Goal: Transaction & Acquisition: Purchase product/service

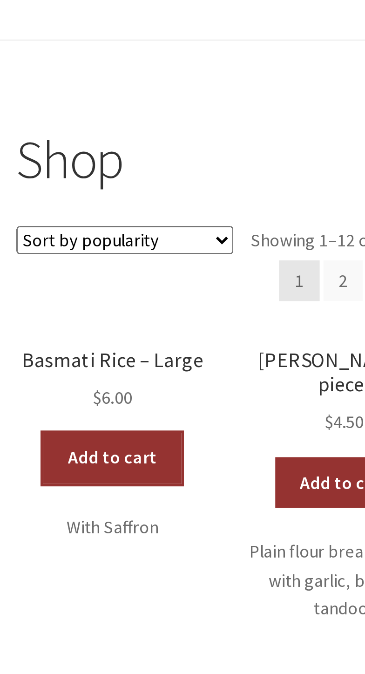
click at [148, 304] on link "Add to cart" at bounding box center [140, 300] width 51 height 19
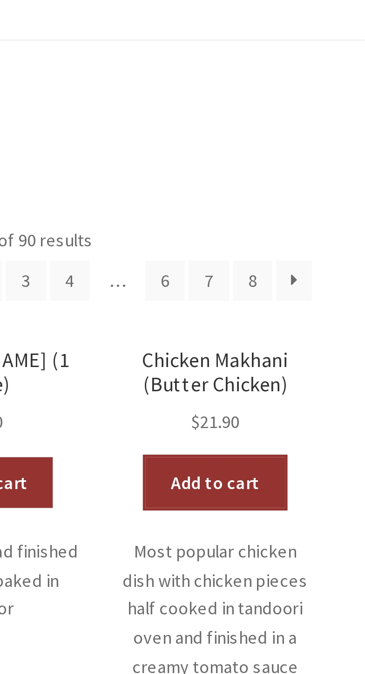
click at [318, 309] on link "Add to cart" at bounding box center [310, 309] width 51 height 19
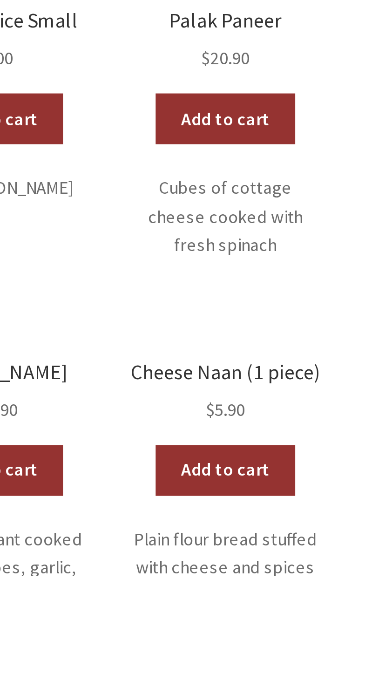
scroll to position [121, 0]
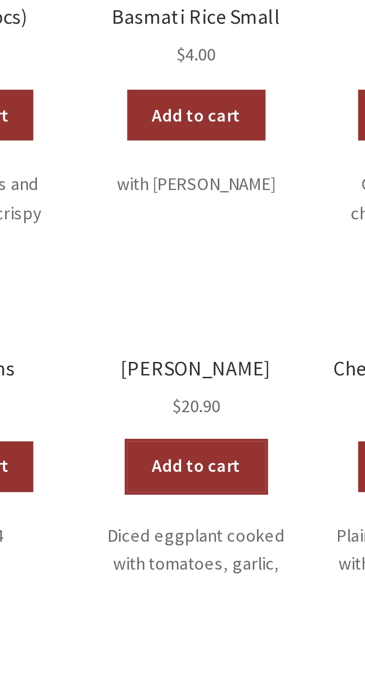
click at [231, 625] on link "Add to cart" at bounding box center [225, 634] width 51 height 19
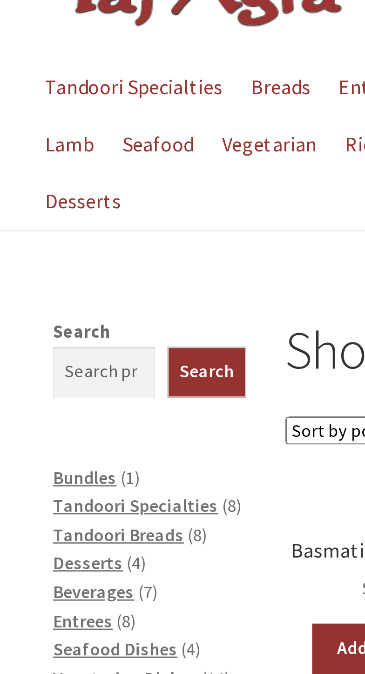
scroll to position [0, 0]
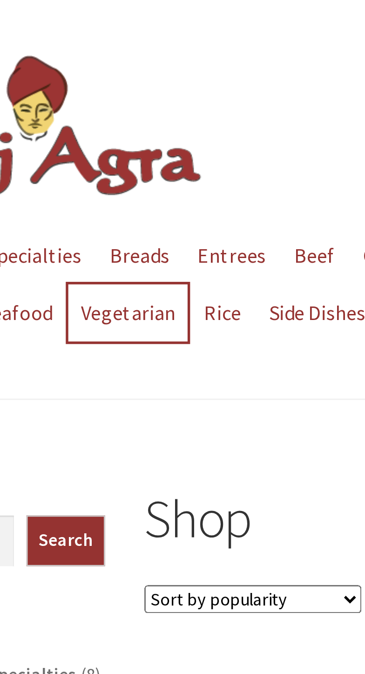
click at [105, 119] on link "Vegetarian" at bounding box center [99, 114] width 44 height 21
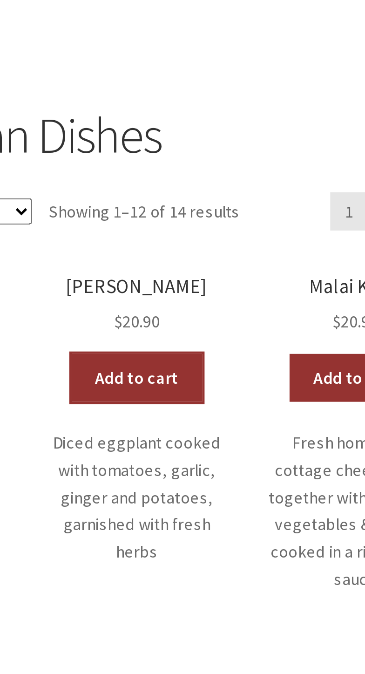
click at [230, 315] on link "Add to cart" at bounding box center [225, 312] width 51 height 19
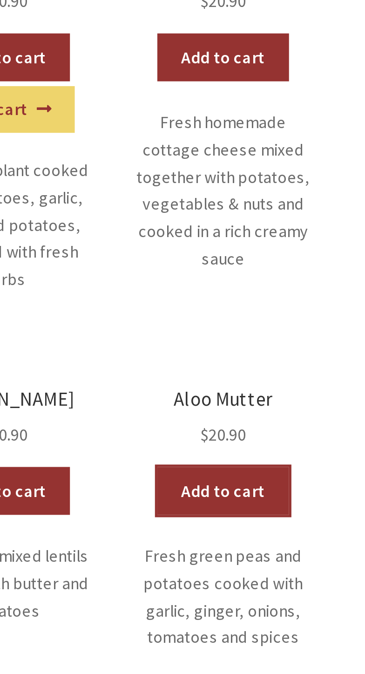
click at [319, 484] on link "Add to cart" at bounding box center [310, 481] width 51 height 19
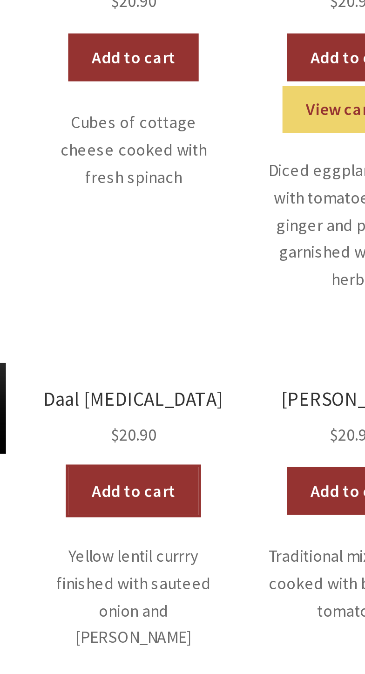
click at [144, 483] on link "Add to cart" at bounding box center [140, 481] width 51 height 19
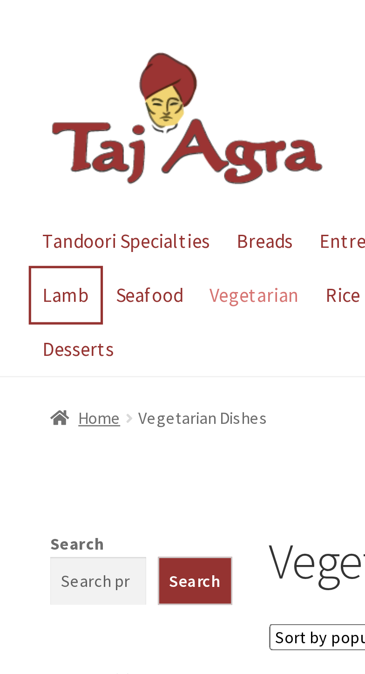
click at [31, 116] on link "Lamb" at bounding box center [25, 114] width 27 height 21
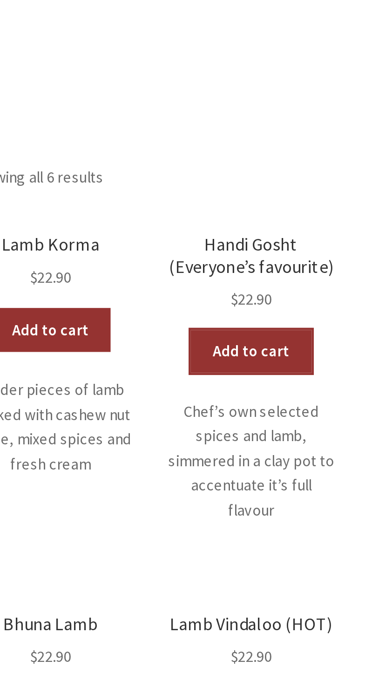
click at [317, 320] on link "Add to cart" at bounding box center [310, 322] width 51 height 19
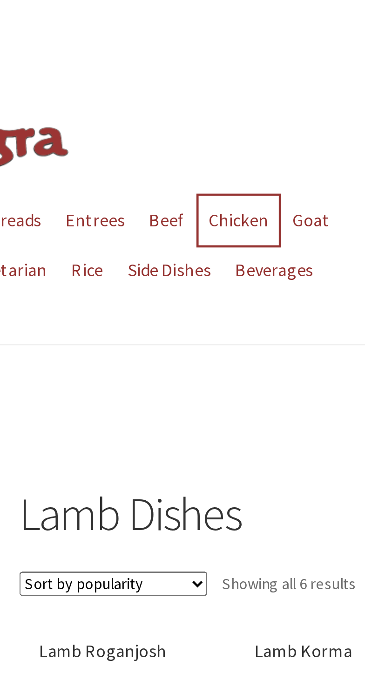
click at [199, 93] on link "Chicken" at bounding box center [198, 93] width 34 height 21
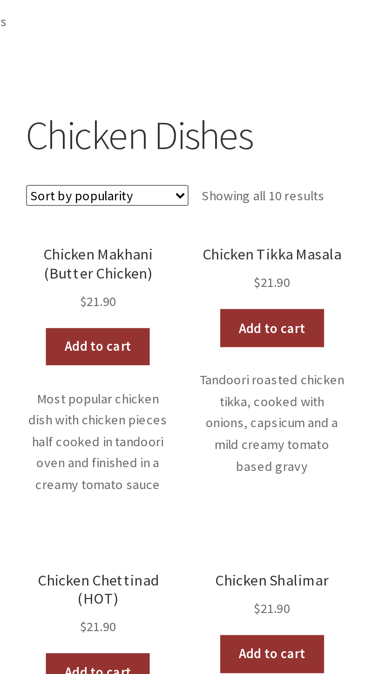
scroll to position [1, 0]
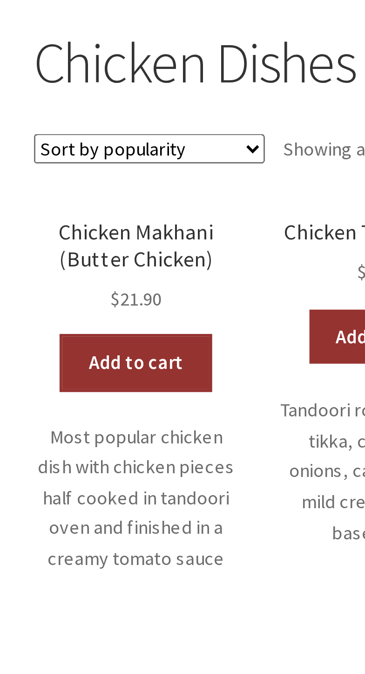
click at [152, 321] on link "Add to cart" at bounding box center [140, 321] width 51 height 19
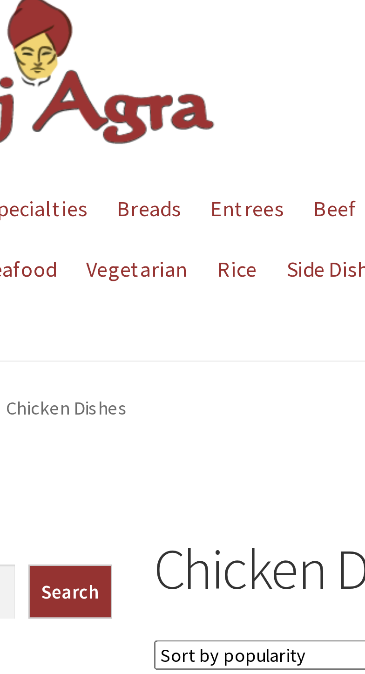
scroll to position [0, 0]
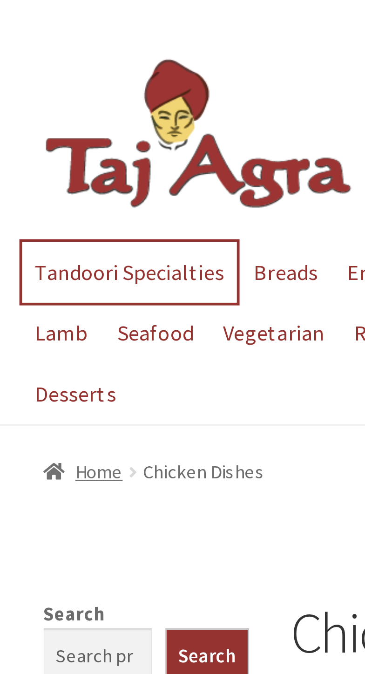
click at [59, 95] on link "Tandoori Specialties" at bounding box center [49, 93] width 74 height 21
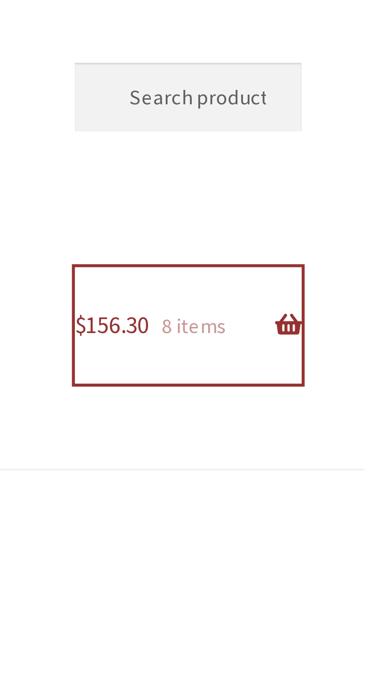
click at [346, 103] on link "$ 156.30 8 items" at bounding box center [310, 101] width 71 height 36
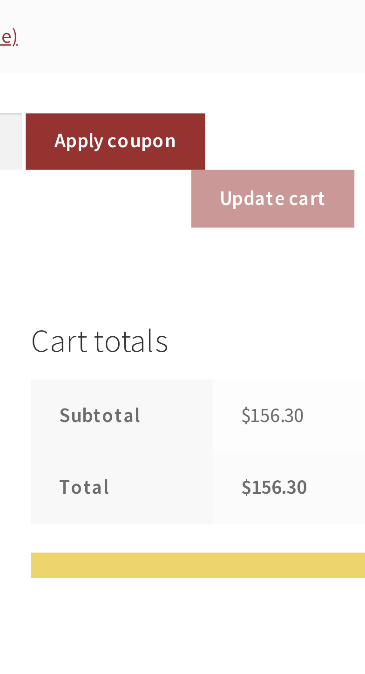
scroll to position [108, 0]
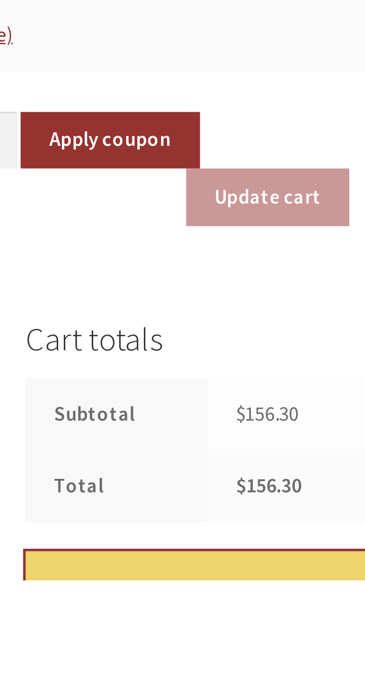
click at [302, 664] on link "Proceed to checkout" at bounding box center [282, 687] width 128 height 47
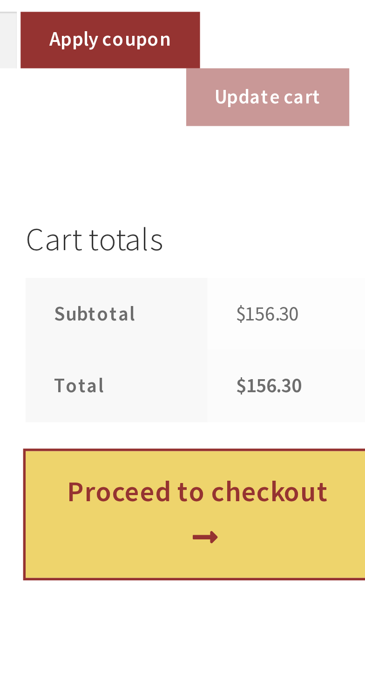
scroll to position [199, 0]
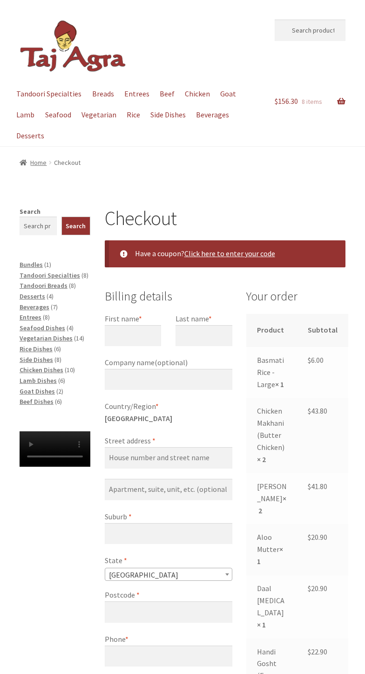
select select "ACT"
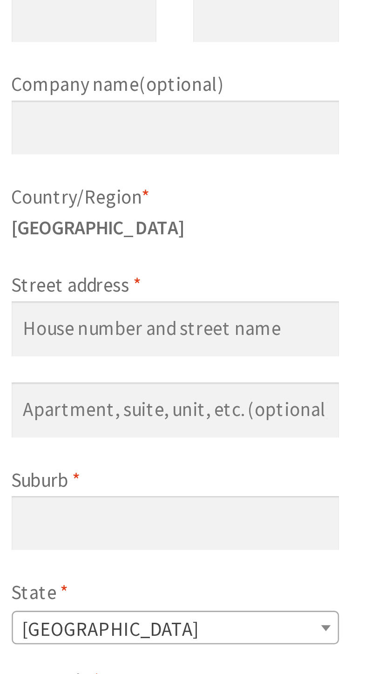
scroll to position [45, 0]
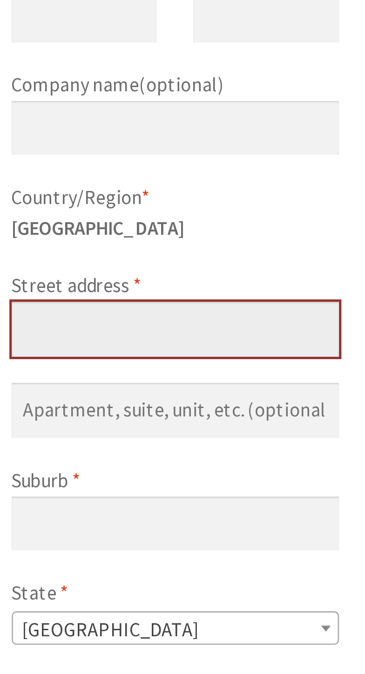
click at [178, 416] on input "Street address *" at bounding box center [169, 412] width 128 height 21
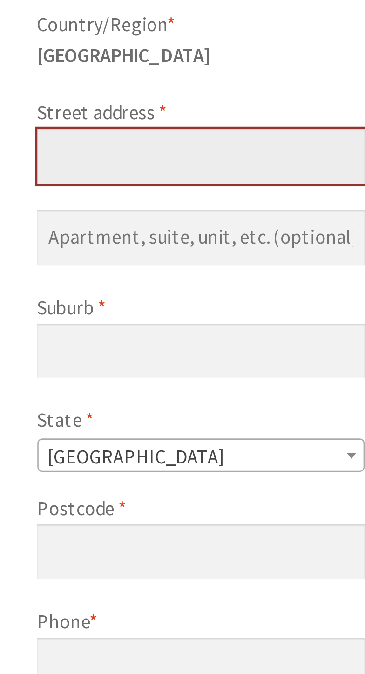
type input "17 banfield st downer"
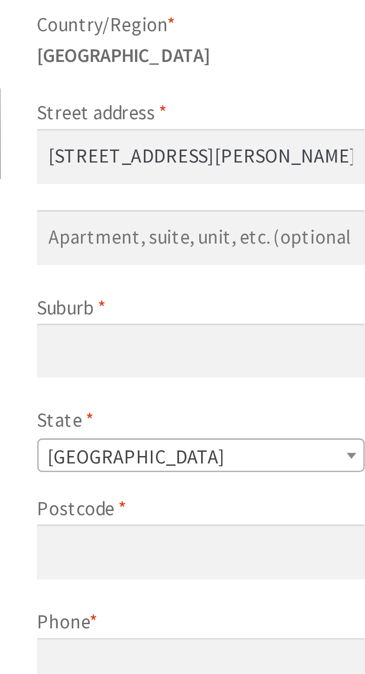
type input "Paul"
type input "Wilkinson"
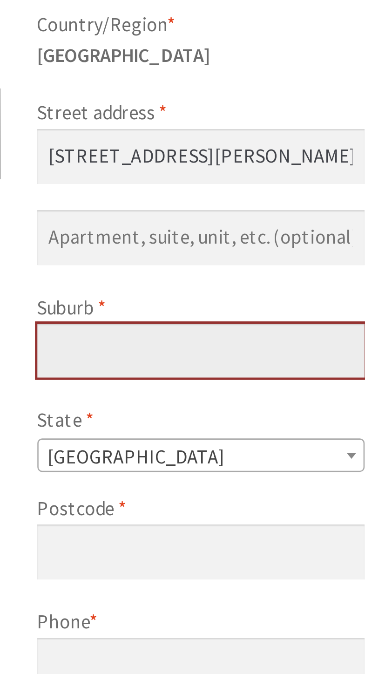
type input "Downer"
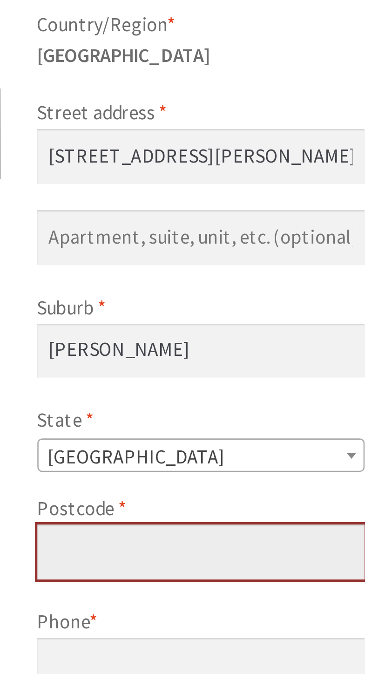
type input "2602"
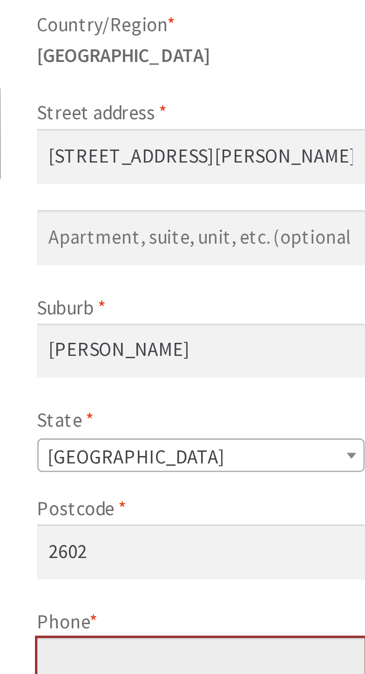
type input "[PHONE_NUMBER]"
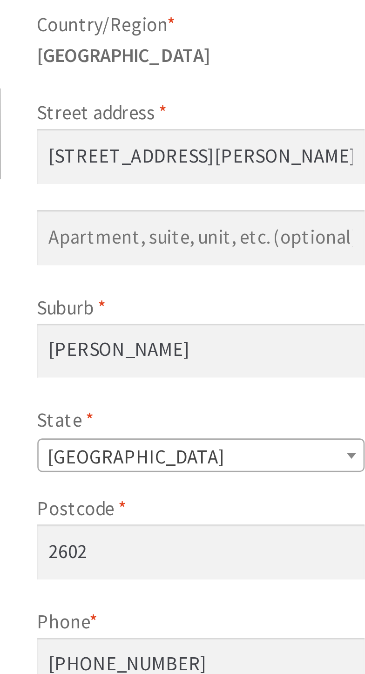
type input "[EMAIL_ADDRESS][DOMAIN_NAME]"
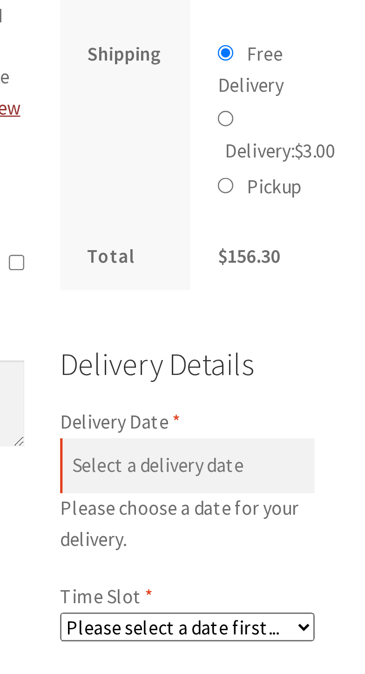
scroll to position [359, 0]
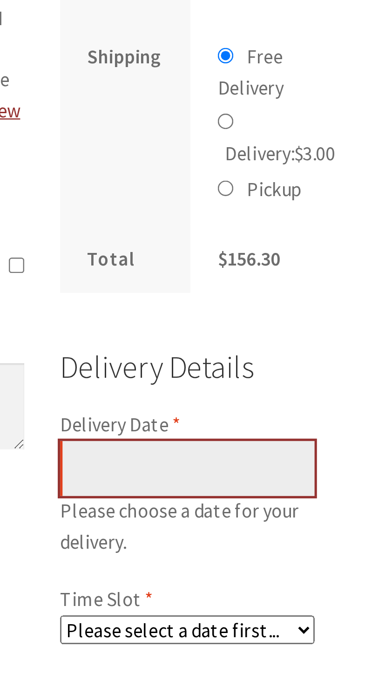
click at [314, 579] on input "Delivery Date *" at bounding box center [296, 567] width 99 height 21
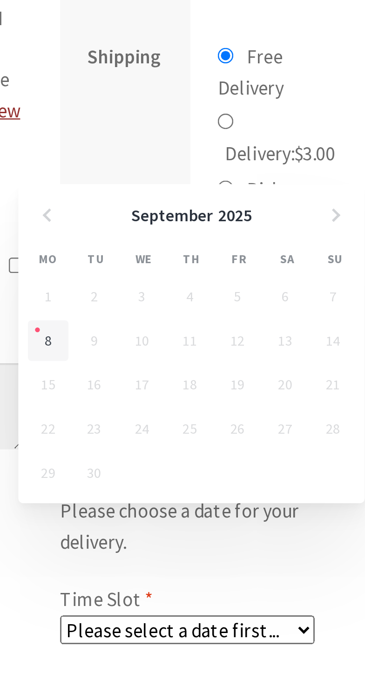
click at [247, 518] on link "8" at bounding box center [242, 518] width 16 height 16
type input "[DATE]"
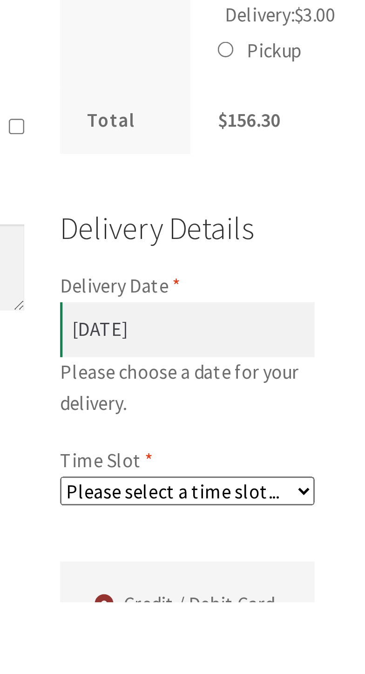
click at [325, 637] on select "Please select a time slot... 06:55 PM - 07:25 PM 07:25 PM - 07:55 PM 07:55 PM -…" at bounding box center [296, 630] width 99 height 11
select select "60c2ef62db861/2|0.00"
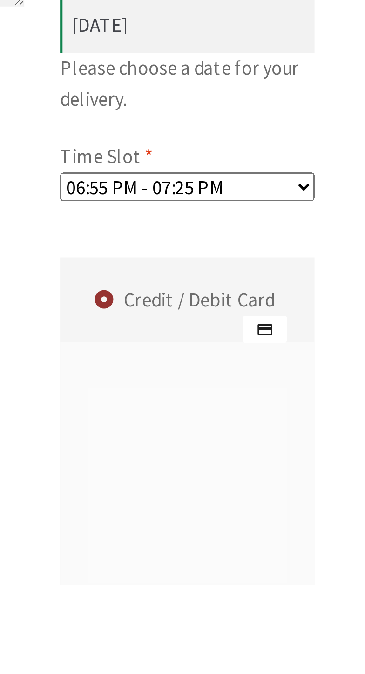
scroll to position [471, 0]
click at [296, 579] on label "Credit / Debit Card" at bounding box center [297, 562] width 96 height 33
click at [0, 0] on input "Credit / Debit Card" at bounding box center [0, 0] width 0 height 0
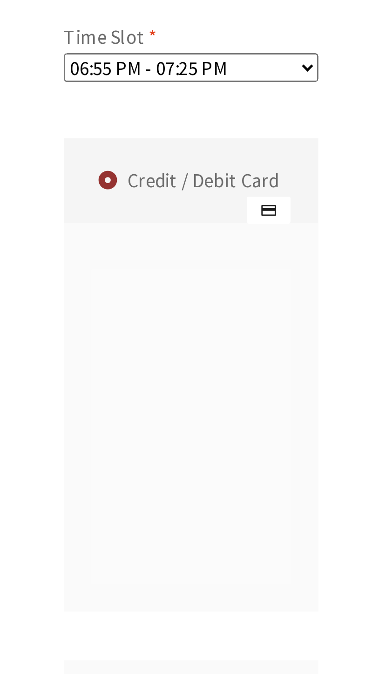
scroll to position [577, 0]
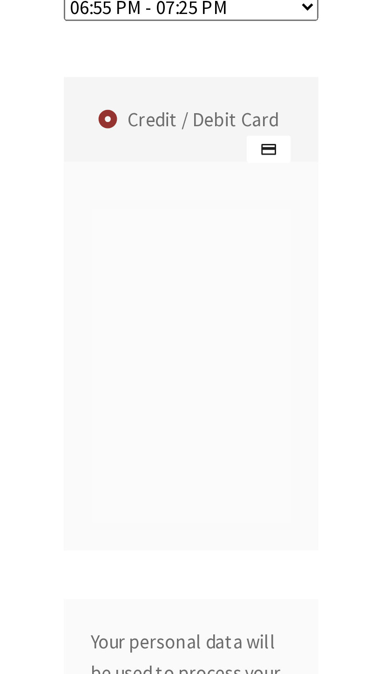
click at [308, 473] on label "Credit / Debit Card" at bounding box center [297, 456] width 96 height 33
click at [0, 0] on input "Credit / Debit Card" at bounding box center [0, 0] width 0 height 0
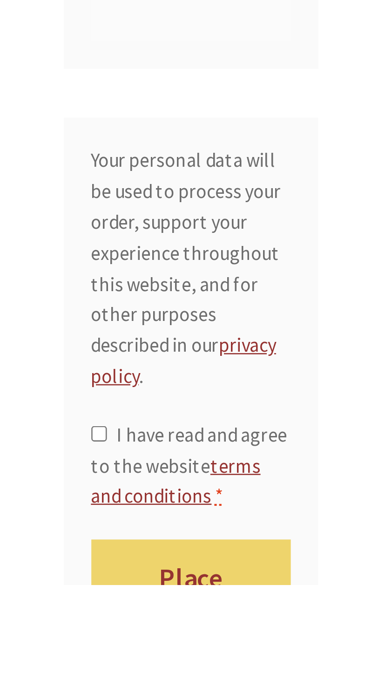
scroll to position [737, 0]
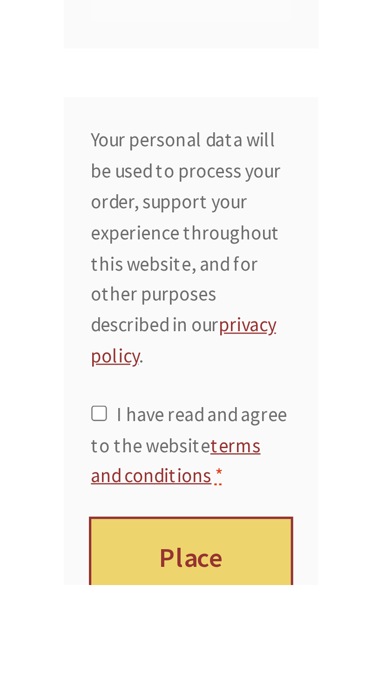
click at [308, 674] on button "Place order" at bounding box center [296, 672] width 78 height 47
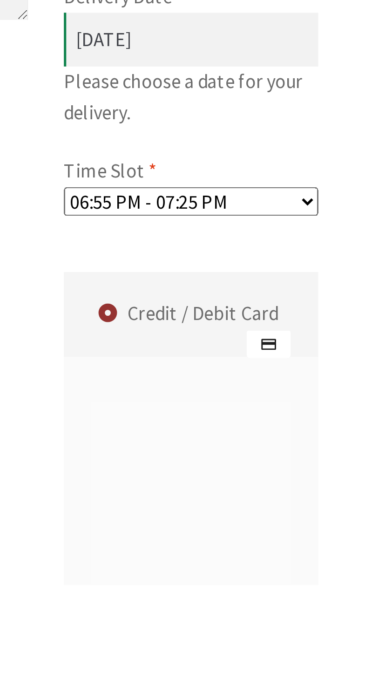
scroll to position [513, 0]
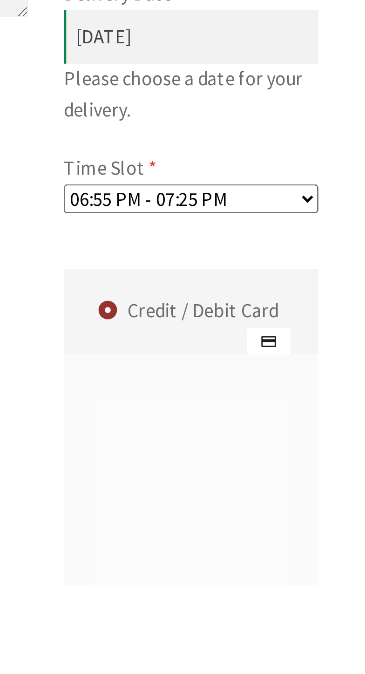
click at [306, 584] on label "Credit / Debit Card" at bounding box center [297, 567] width 96 height 33
click at [0, 0] on input "Credit / Debit Card" at bounding box center [0, 0] width 0 height 0
click at [340, 584] on label "Credit / Debit Card" at bounding box center [297, 567] width 96 height 33
click at [0, 0] on input "Credit / Debit Card" at bounding box center [0, 0] width 0 height 0
click at [333, 585] on img "Checkout" at bounding box center [326, 579] width 17 height 11
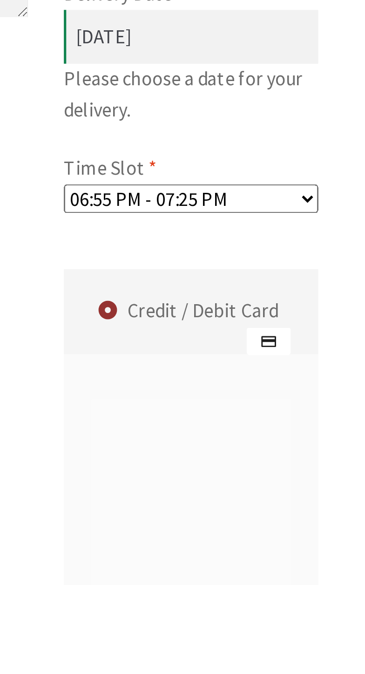
click at [0, 0] on input "Credit / Debit Card" at bounding box center [0, 0] width 0 height 0
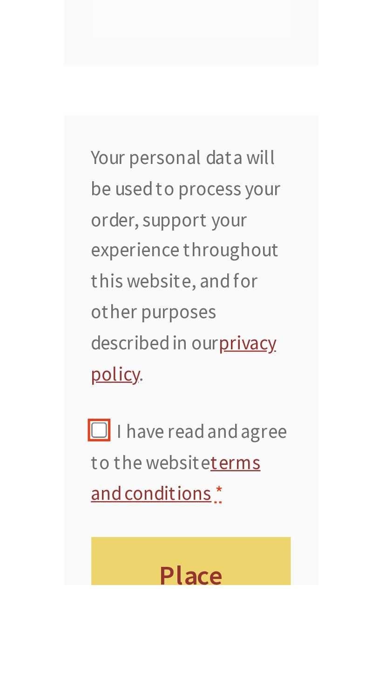
scroll to position [779, 0]
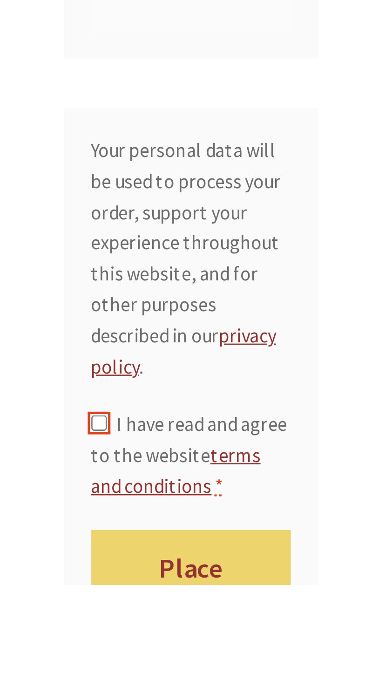
click at [273, 631] on span "I have read and agree to the website terms and conditions" at bounding box center [295, 624] width 76 height 34
click at [263, 614] on input "I have read and agree to the website terms and conditions *" at bounding box center [260, 611] width 6 height 6
checkbox input "true"
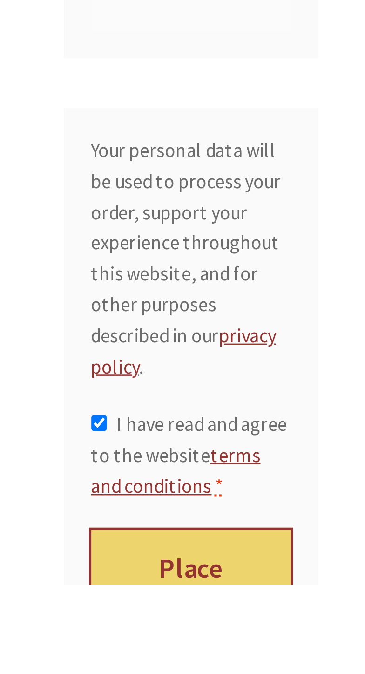
click at [309, 674] on button "Place order" at bounding box center [296, 676] width 78 height 47
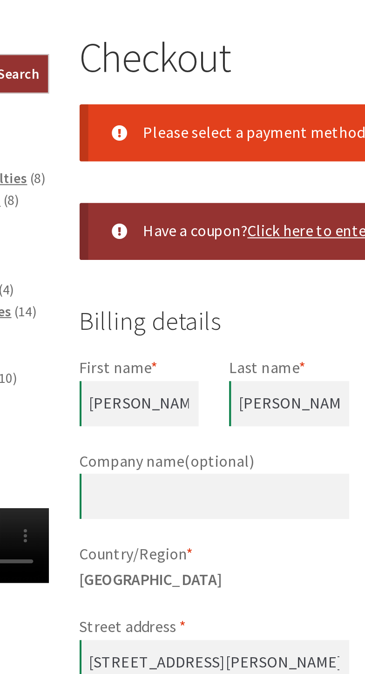
scroll to position [187, 0]
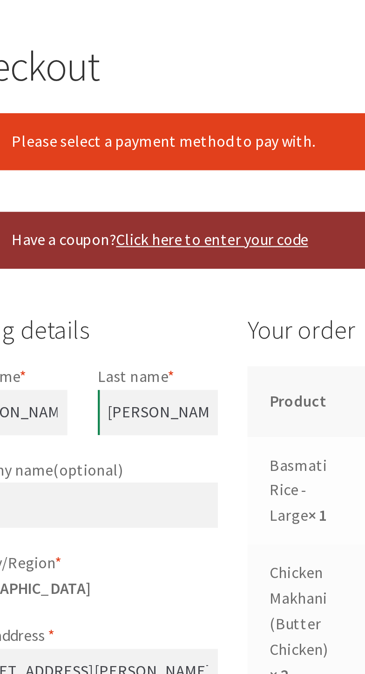
click at [255, 71] on li "Please select a payment method to pay with." at bounding box center [233, 67] width 196 height 12
click at [254, 74] on ul "Please select a payment method to pay with." at bounding box center [225, 67] width 241 height 27
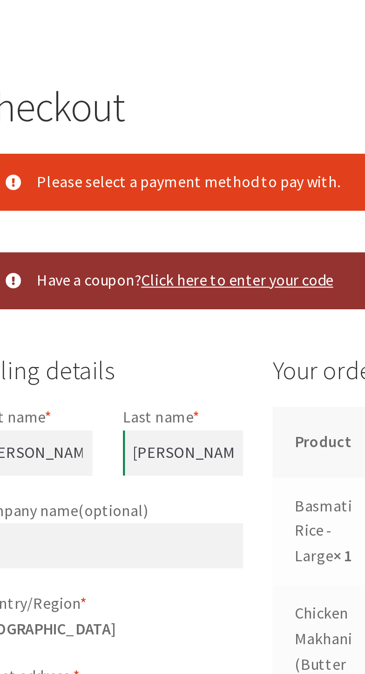
scroll to position [167, 0]
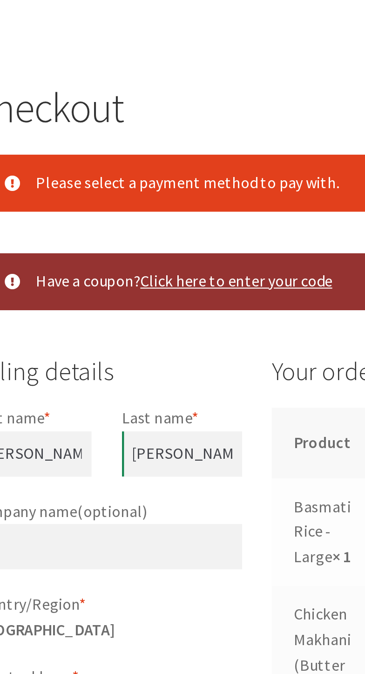
click at [255, 89] on li "Please select a payment method to pay with." at bounding box center [233, 87] width 196 height 12
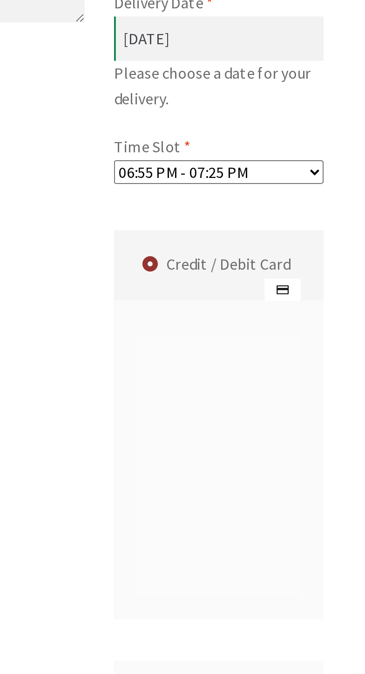
scroll to position [630, 0]
click at [319, 467] on img "Checkout" at bounding box center [326, 461] width 17 height 11
click at [0, 0] on input "Credit / Debit Card" at bounding box center [0, 0] width 0 height 0
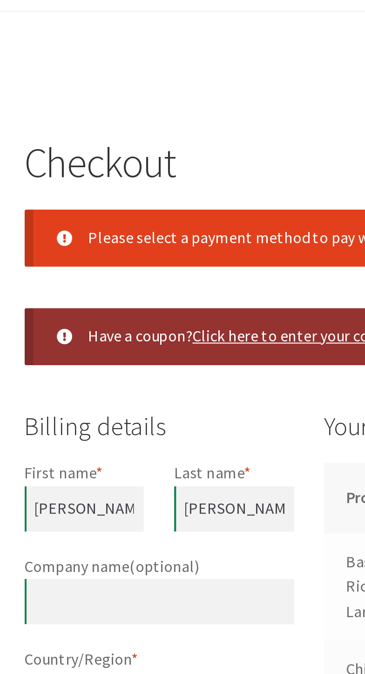
scroll to position [141, 0]
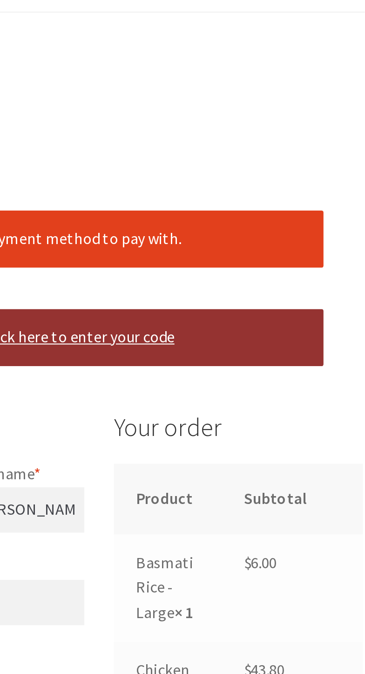
click at [320, 118] on li "Please select a payment method to pay with." at bounding box center [233, 113] width 196 height 12
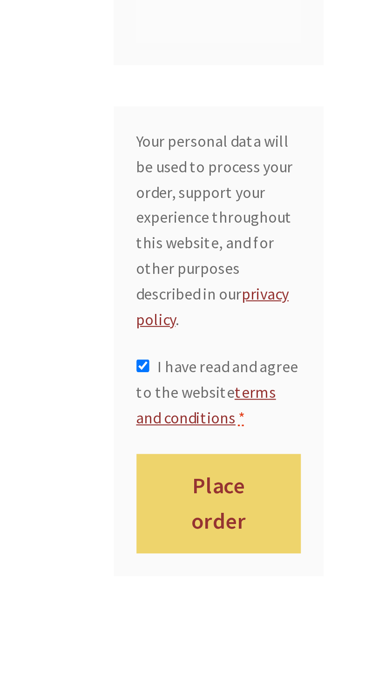
scroll to position [834, 0]
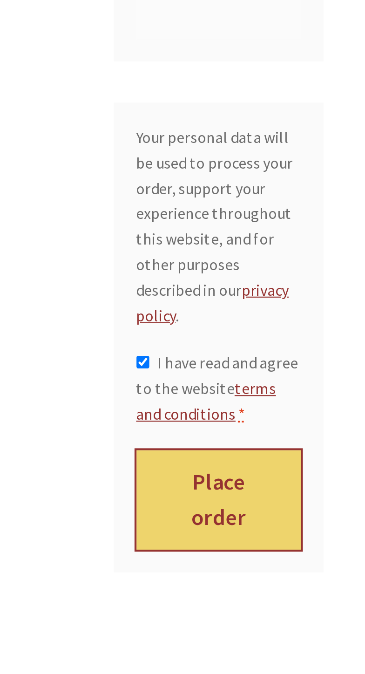
click at [306, 645] on button "Place order" at bounding box center [296, 621] width 78 height 47
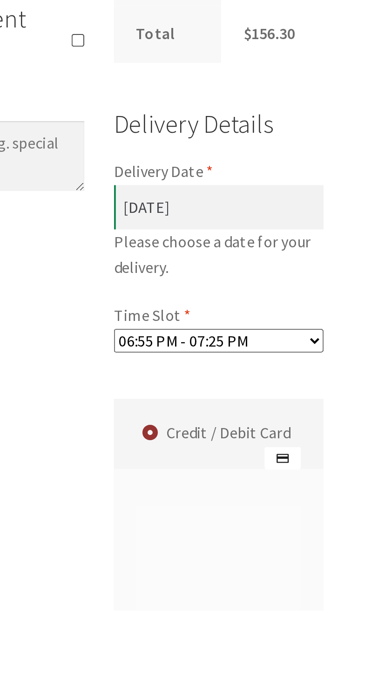
scroll to position [491, 0]
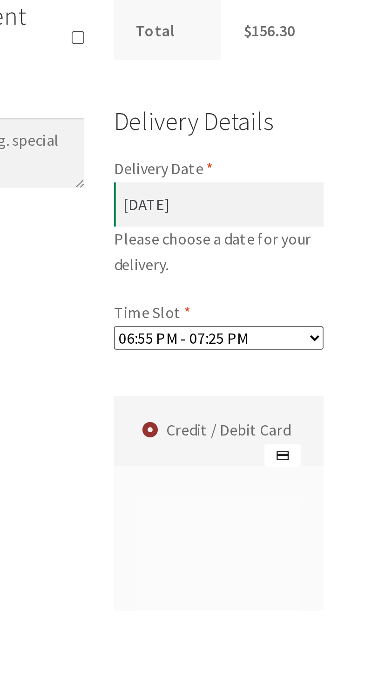
click at [301, 606] on label "Credit / Debit Card" at bounding box center [297, 589] width 96 height 33
click at [0, 0] on input "Credit / Debit Card" at bounding box center [0, 0] width 0 height 0
click at [312, 606] on label "Credit / Debit Card" at bounding box center [297, 589] width 96 height 33
click at [0, 0] on input "Credit / Debit Card" at bounding box center [0, 0] width 0 height 0
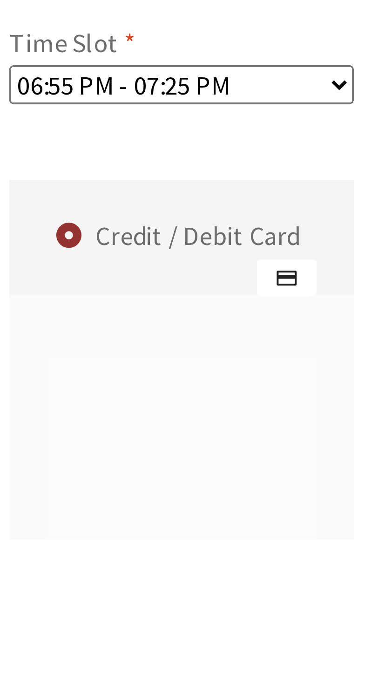
scroll to position [493, 0]
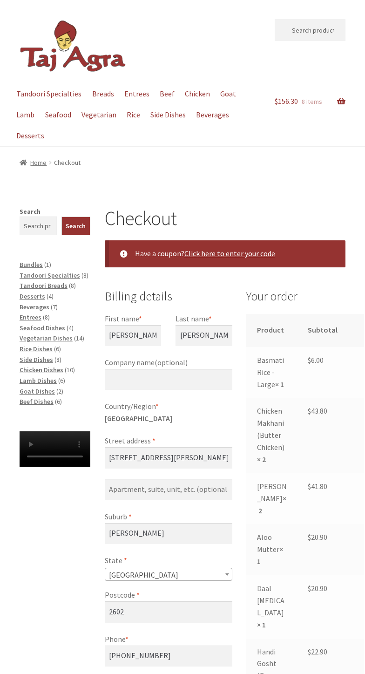
select select "ACT"
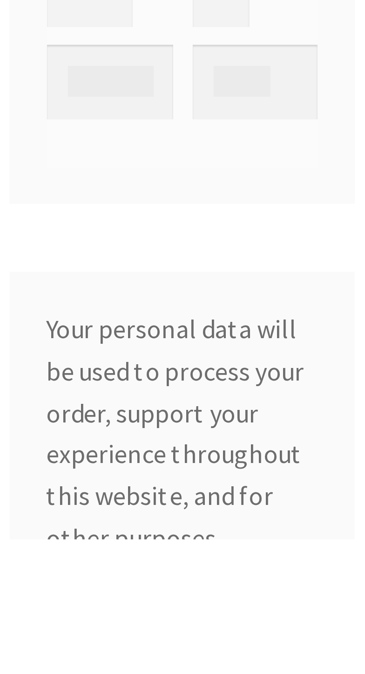
scroll to position [611, 0]
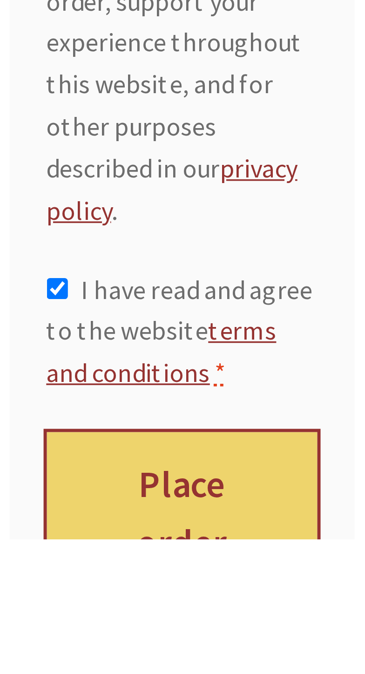
click at [305, 674] on button "Place order" at bounding box center [296, 667] width 78 height 47
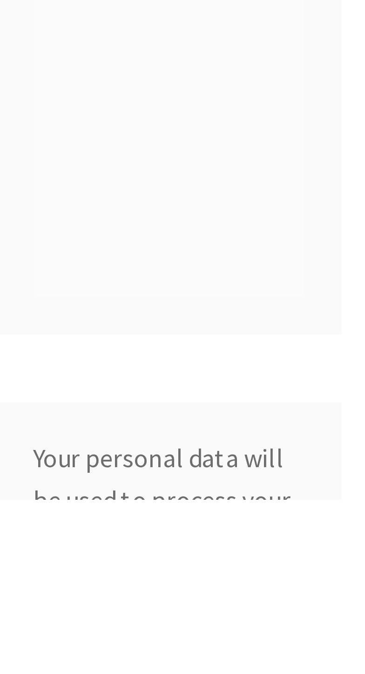
scroll to position [482, 0]
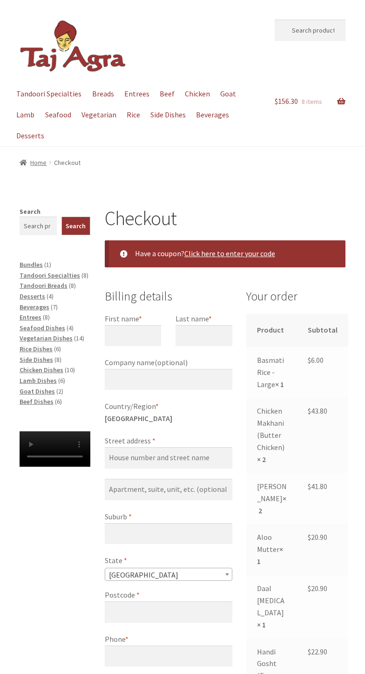
select select "ACT"
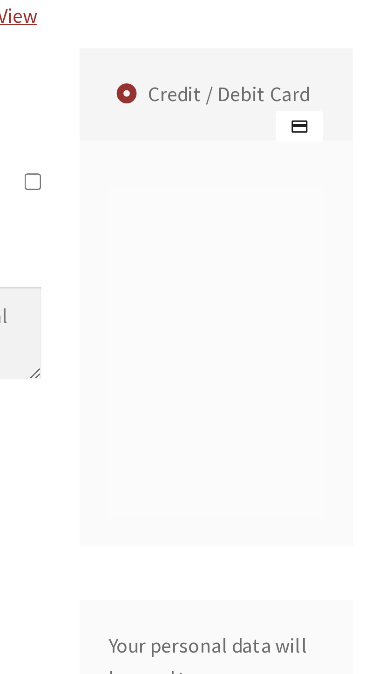
scroll to position [404, 0]
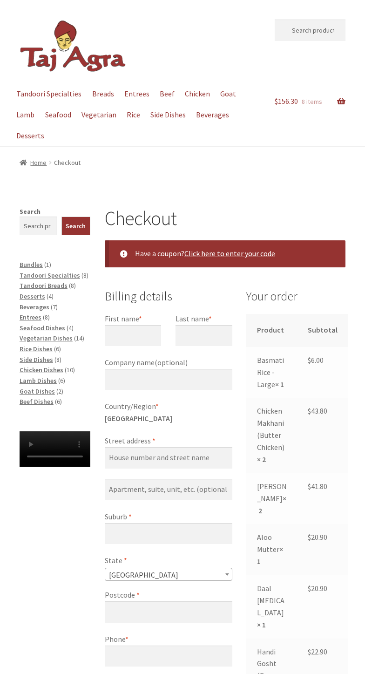
select select "ACT"
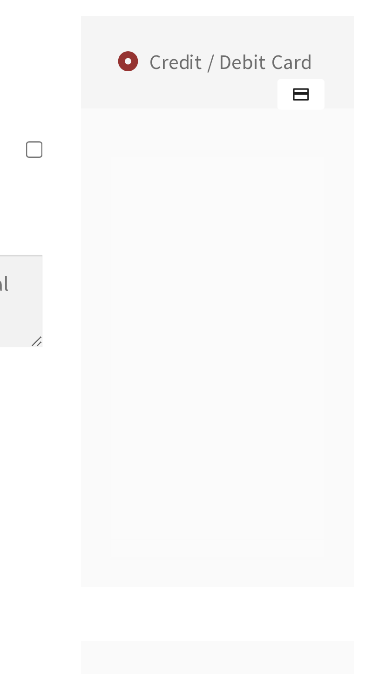
scroll to position [404, 0]
click at [336, 464] on div "Save payment information to my account for future purchases." at bounding box center [296, 516] width 99 height 174
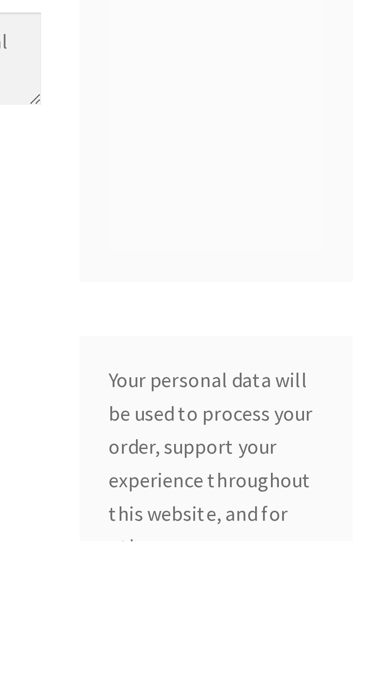
scroll to position [404, 0]
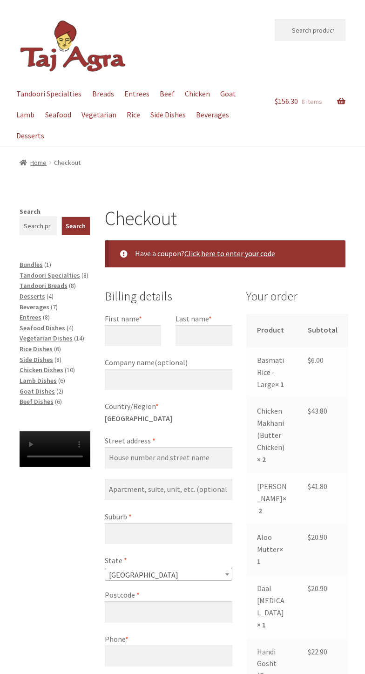
select select "ACT"
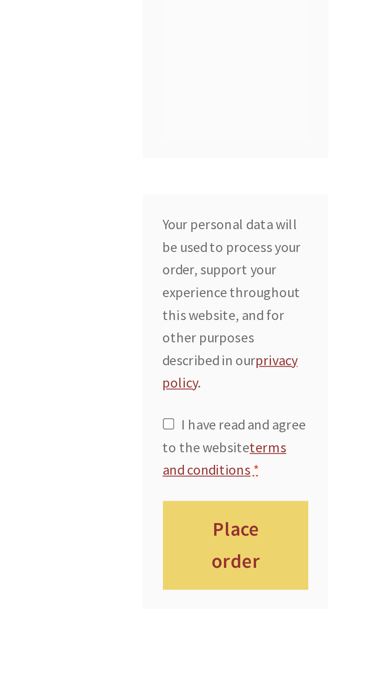
scroll to position [816, 0]
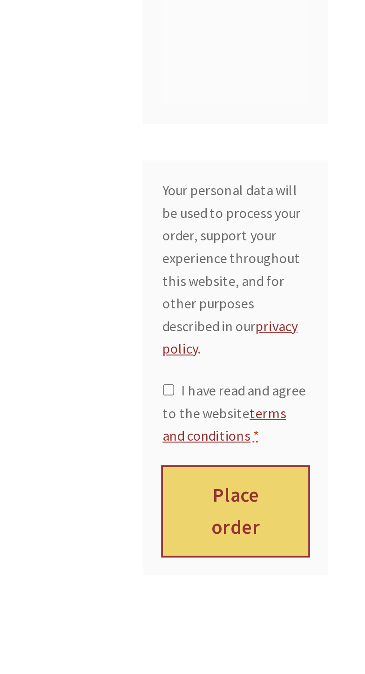
click at [306, 595] on button "Place order" at bounding box center [296, 587] width 78 height 47
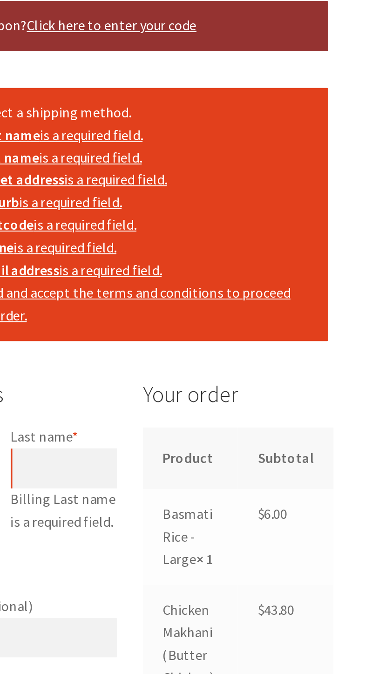
scroll to position [240, 0]
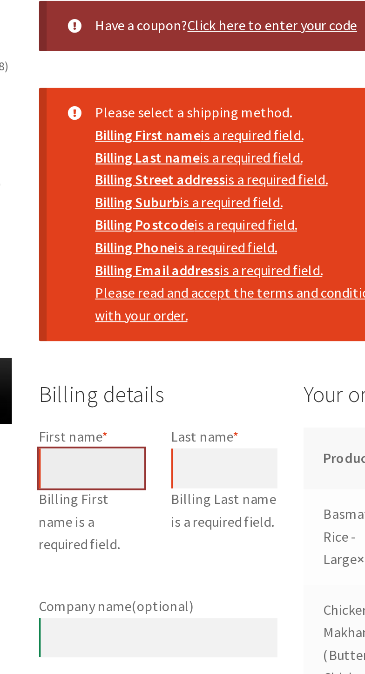
click at [141, 254] on input "First name *" at bounding box center [133, 250] width 57 height 21
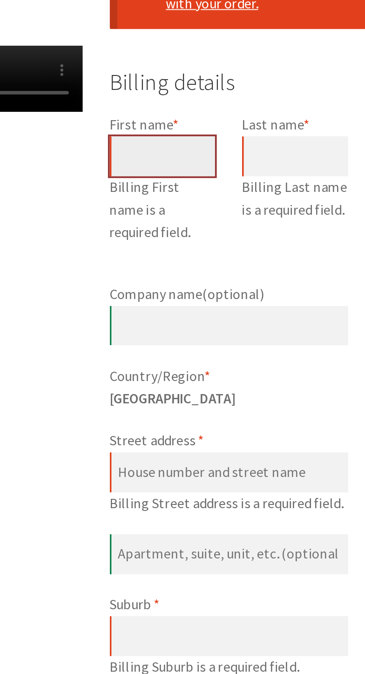
type input "[PERSON_NAME]"
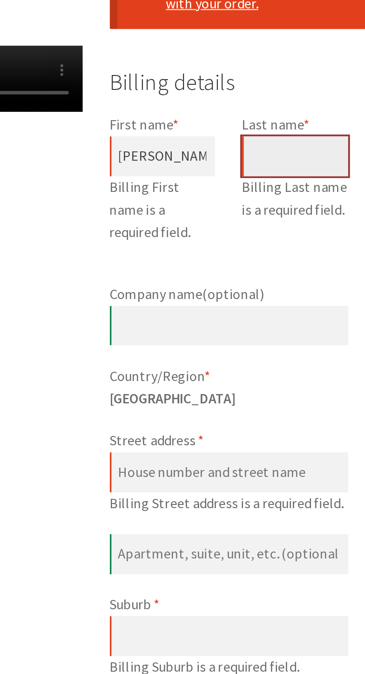
type input "[PERSON_NAME]"
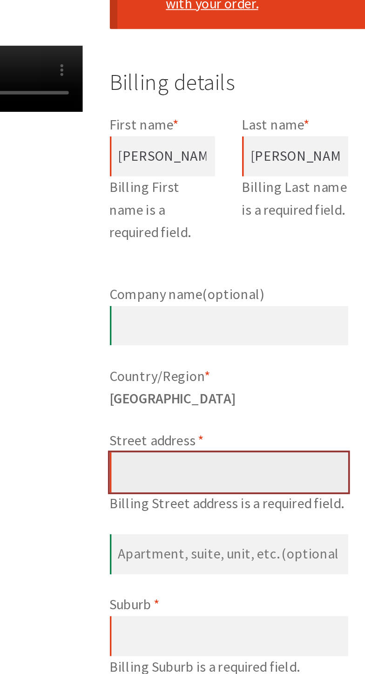
type input "[STREET_ADDRESS][PERSON_NAME]"
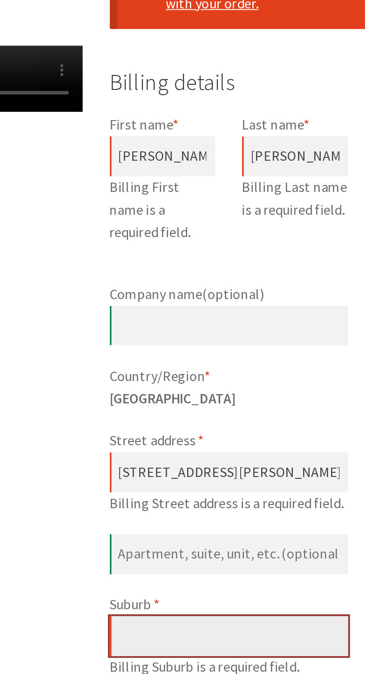
type input "[PERSON_NAME]"
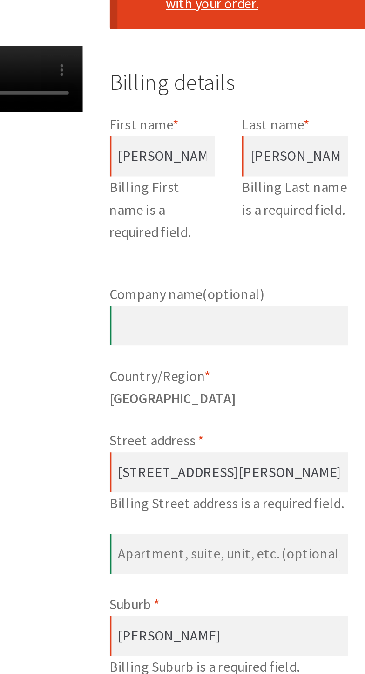
type input "2602"
type input "[PHONE_NUMBER]"
type input "[EMAIL_ADDRESS][DOMAIN_NAME]"
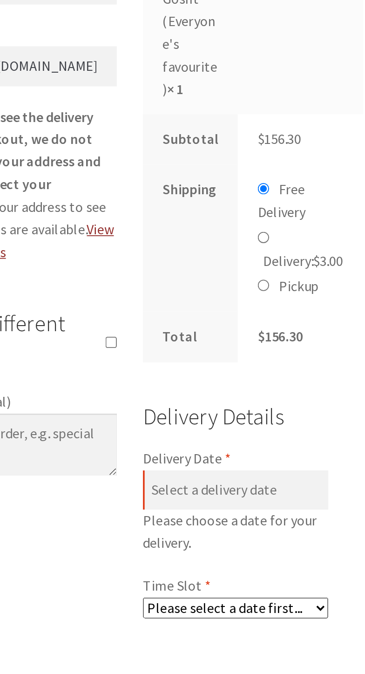
scroll to position [482, 0]
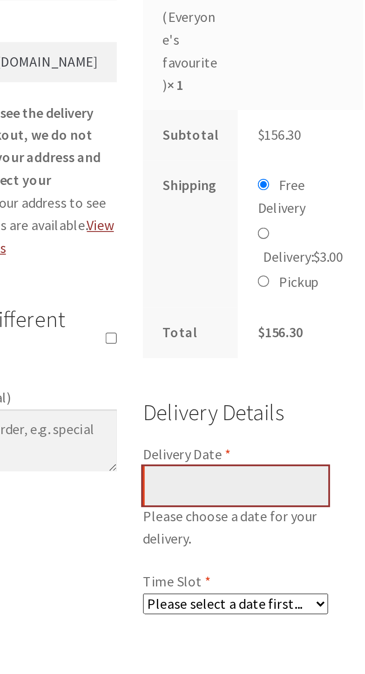
click at [307, 611] on input "Delivery Date *" at bounding box center [296, 600] width 99 height 21
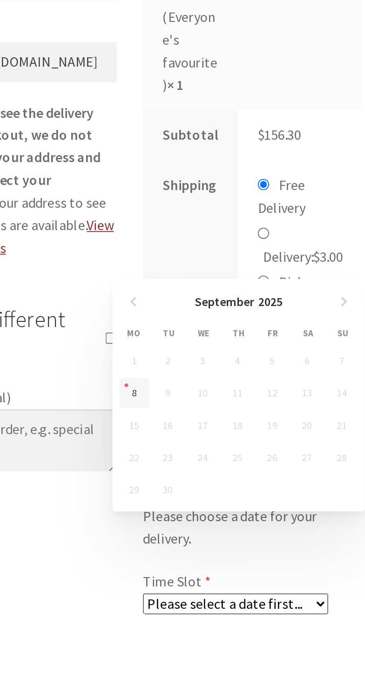
click at [250, 554] on td "8" at bounding box center [242, 550] width 19 height 17
type input "[DATE]"
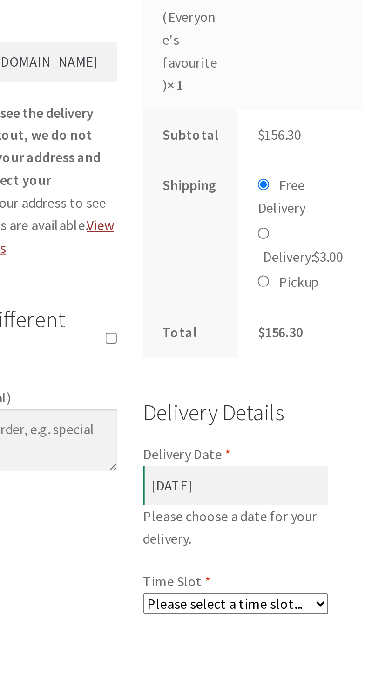
click at [318, 669] on select "Please select a time slot... 07:25 PM - 07:55 PM 07:55 PM - 08:25 PM 08:25 PM -…" at bounding box center [296, 663] width 99 height 11
select select "60c2ef62db861/3|0.00"
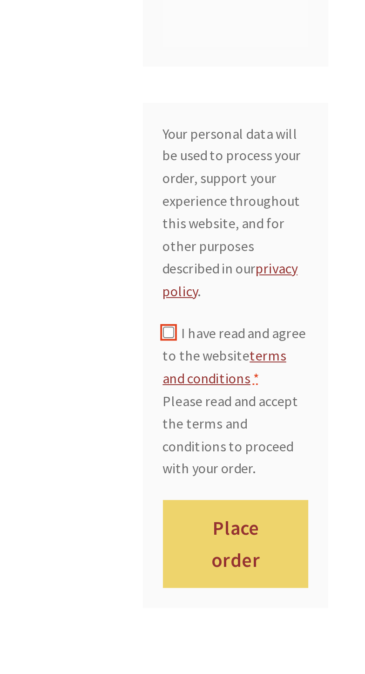
scroll to position [1193, 0]
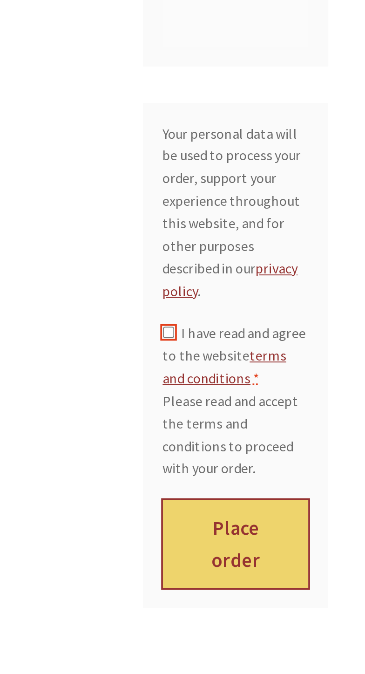
click at [306, 655] on button "Place order" at bounding box center [296, 631] width 78 height 47
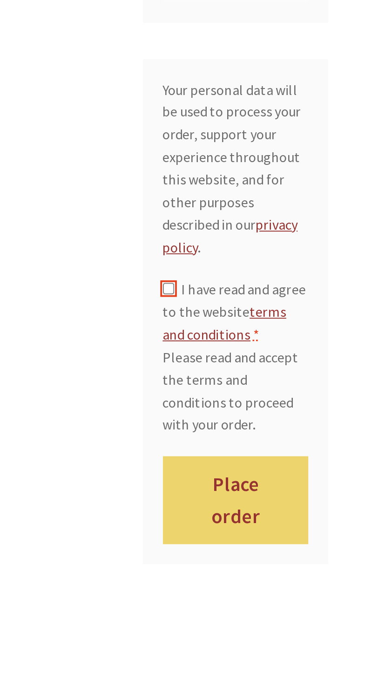
scroll to position [1268, 0]
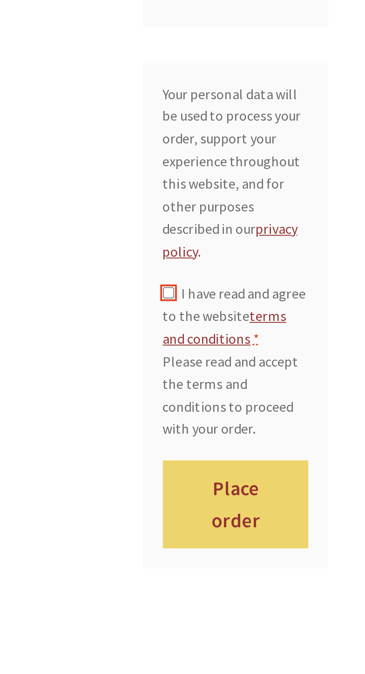
click at [276, 375] on span "I have read and agree to the website terms and conditions" at bounding box center [295, 374] width 76 height 34
click at [263, 364] on input "I have read and agree to the website terms and conditions *" at bounding box center [260, 361] width 6 height 6
checkbox input "true"
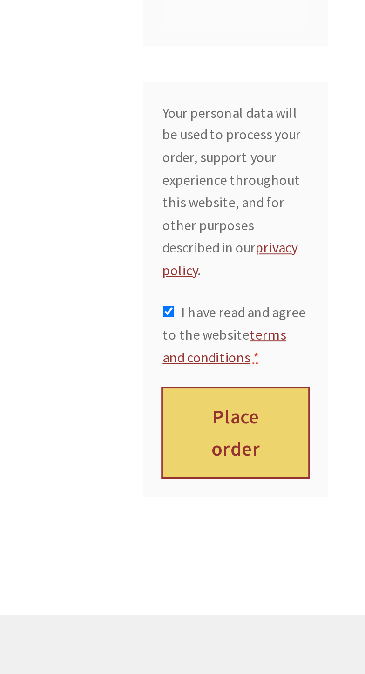
click at [302, 476] on button "Place order" at bounding box center [296, 473] width 78 height 47
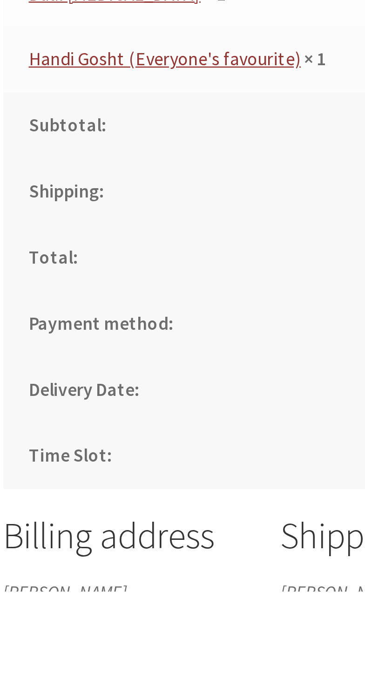
scroll to position [212, 0]
